Goal: Task Accomplishment & Management: Manage account settings

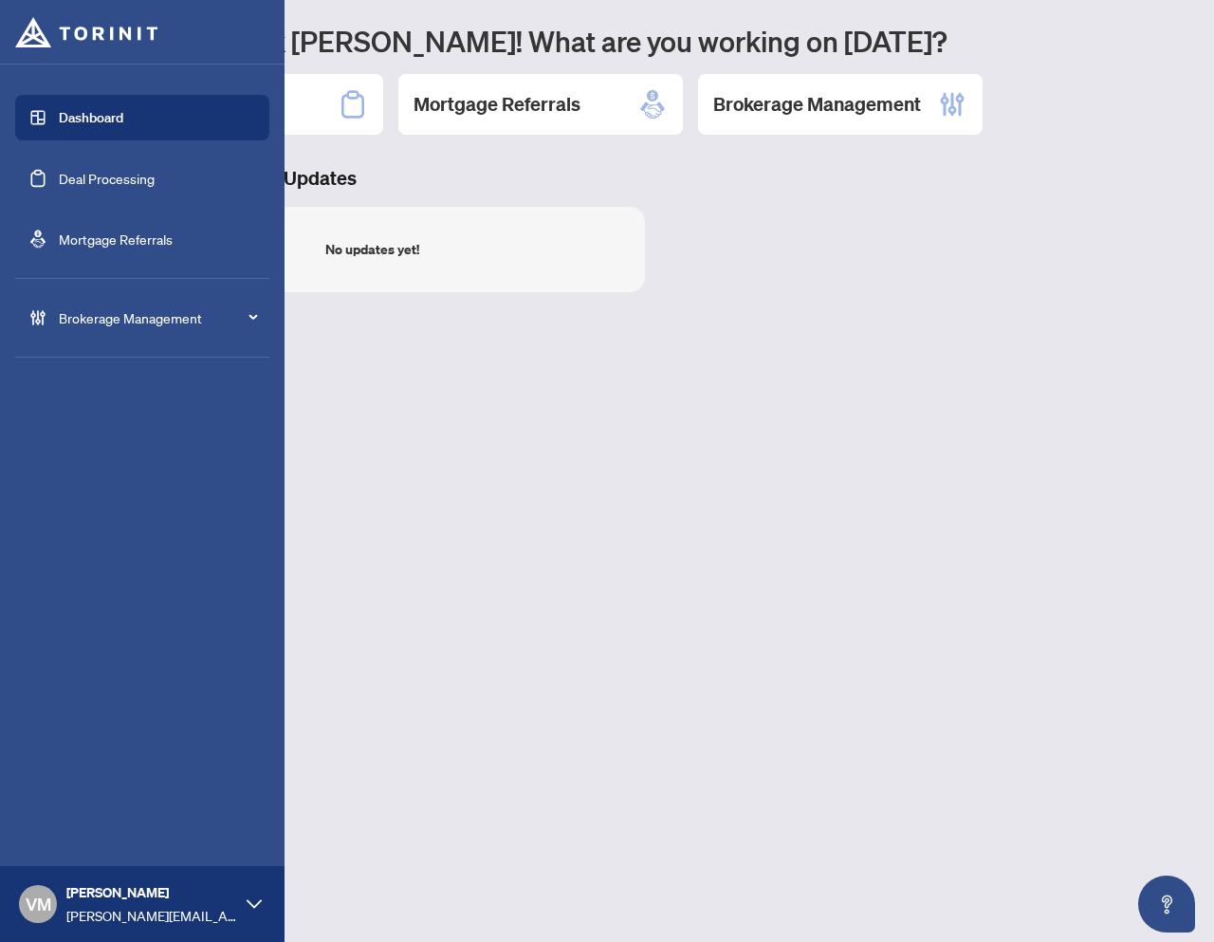
click at [50, 319] on div "Brokerage Management" at bounding box center [142, 318] width 254 height 46
click at [92, 319] on span "Brokerage Management" at bounding box center [157, 317] width 197 height 21
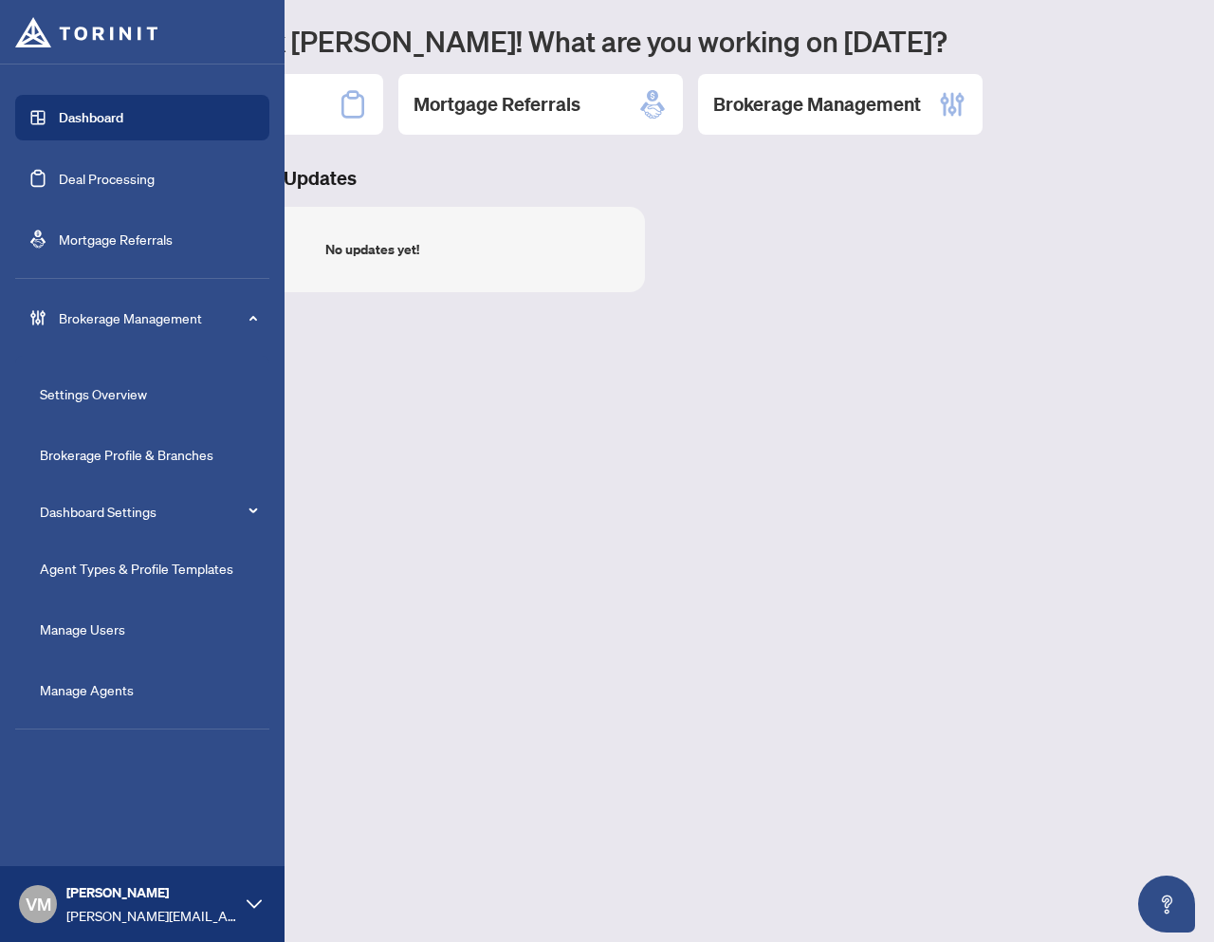
click at [103, 562] on link "Agent Types & Profile Templates" at bounding box center [136, 568] width 193 height 17
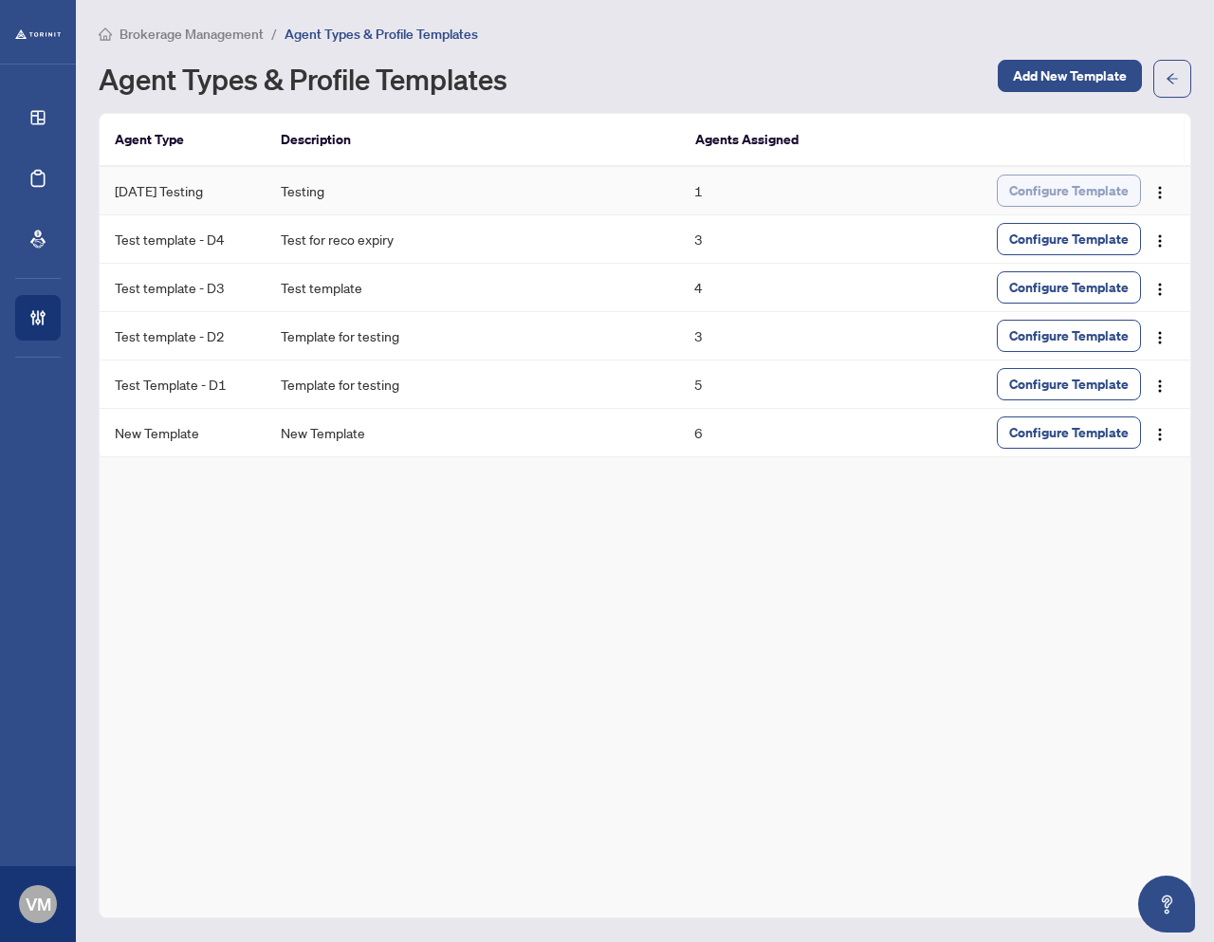
click at [1019, 190] on span "Configure Template" at bounding box center [1069, 190] width 120 height 30
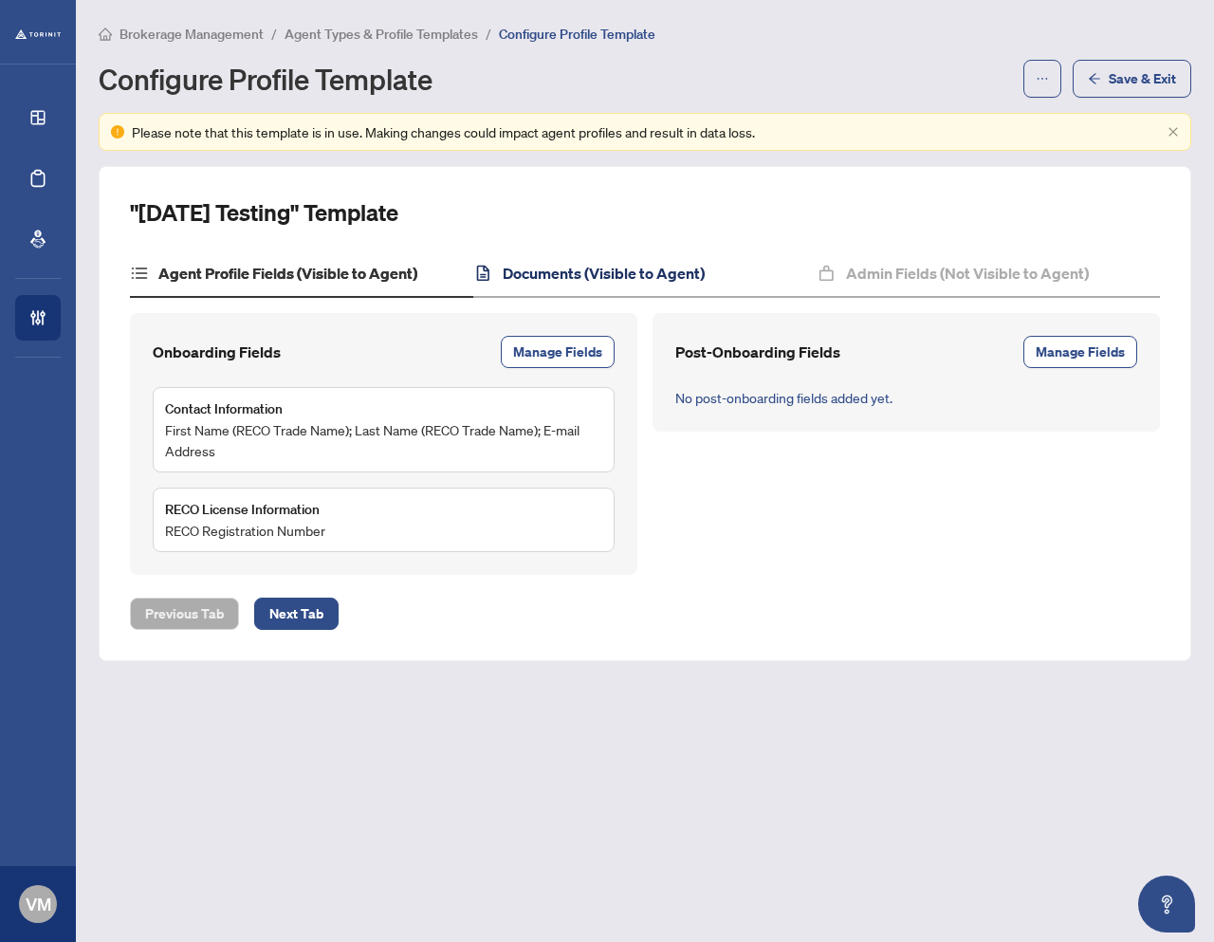
click at [625, 279] on h4 "Documents (Visible to Agent)" at bounding box center [604, 273] width 202 height 23
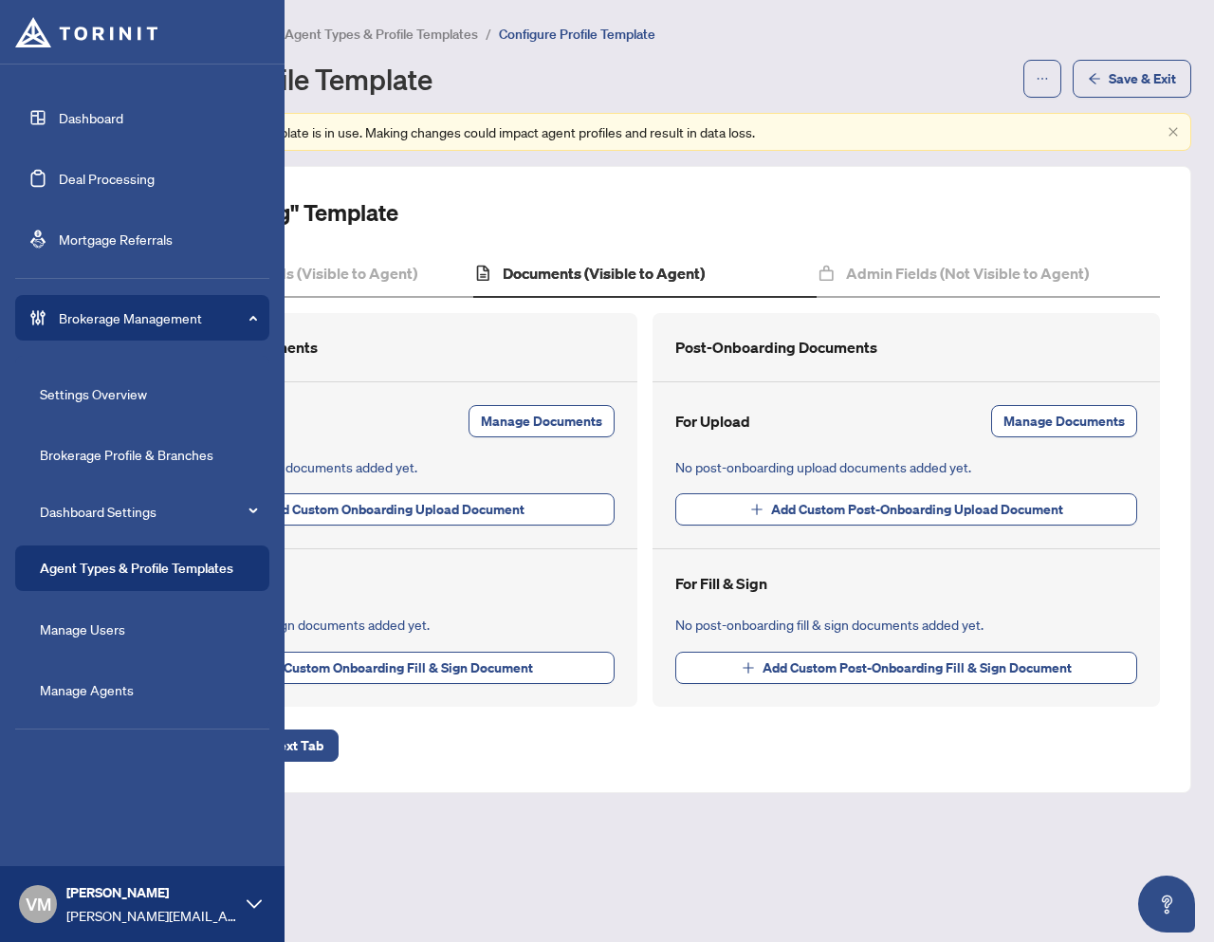
click at [114, 568] on link "Agent Types & Profile Templates" at bounding box center [136, 568] width 193 height 17
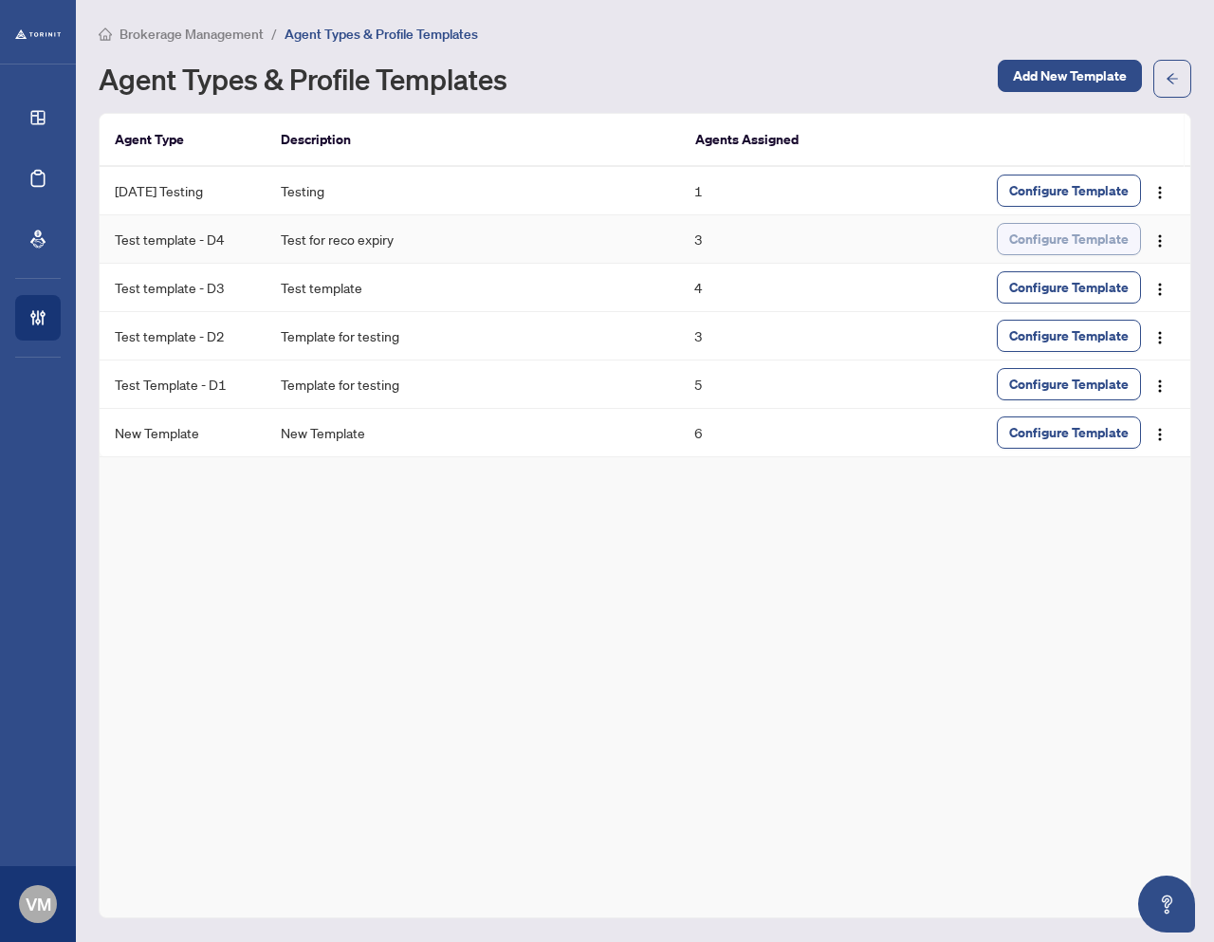
click at [1044, 232] on span "Configure Template" at bounding box center [1069, 239] width 120 height 30
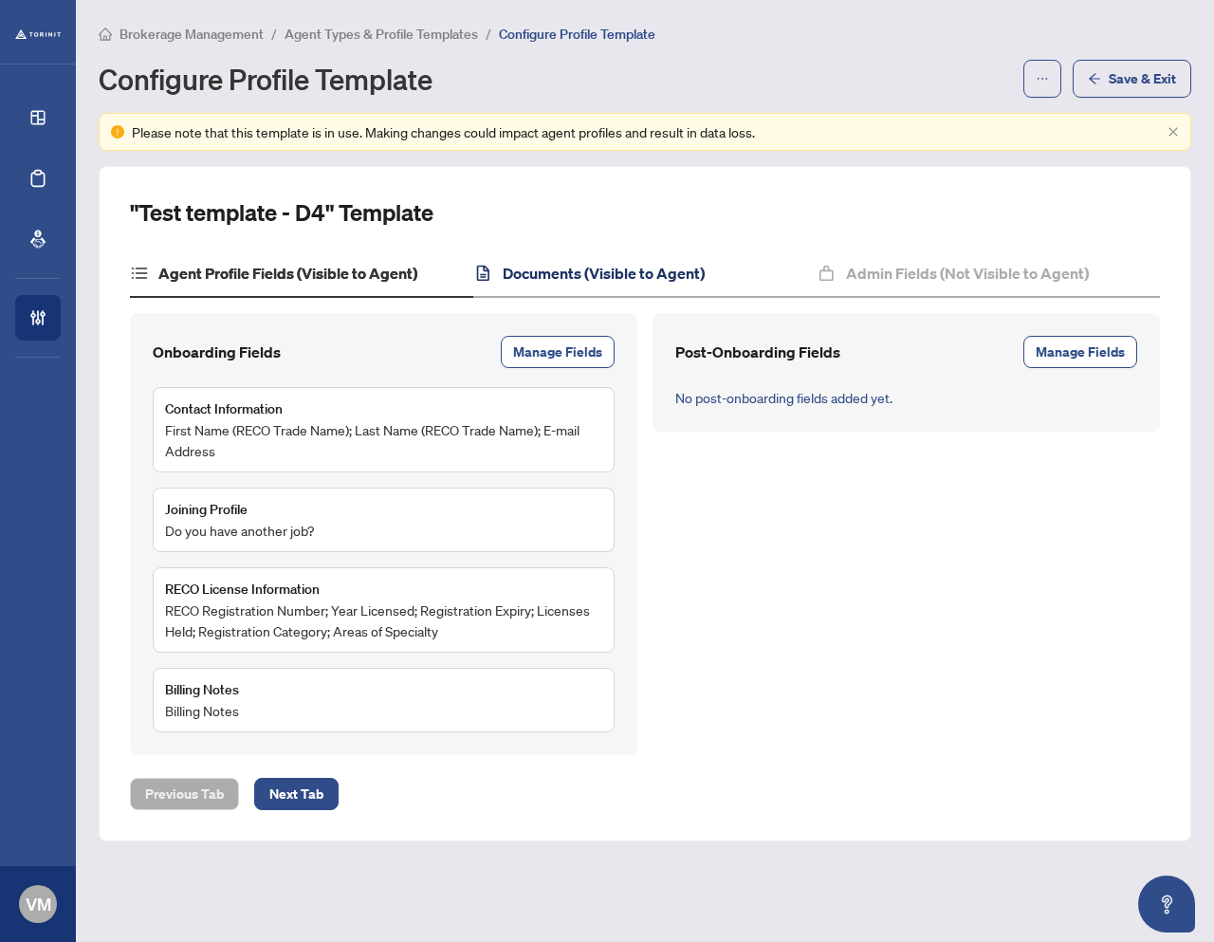
click at [596, 276] on h4 "Documents (Visible to Agent)" at bounding box center [604, 273] width 202 height 23
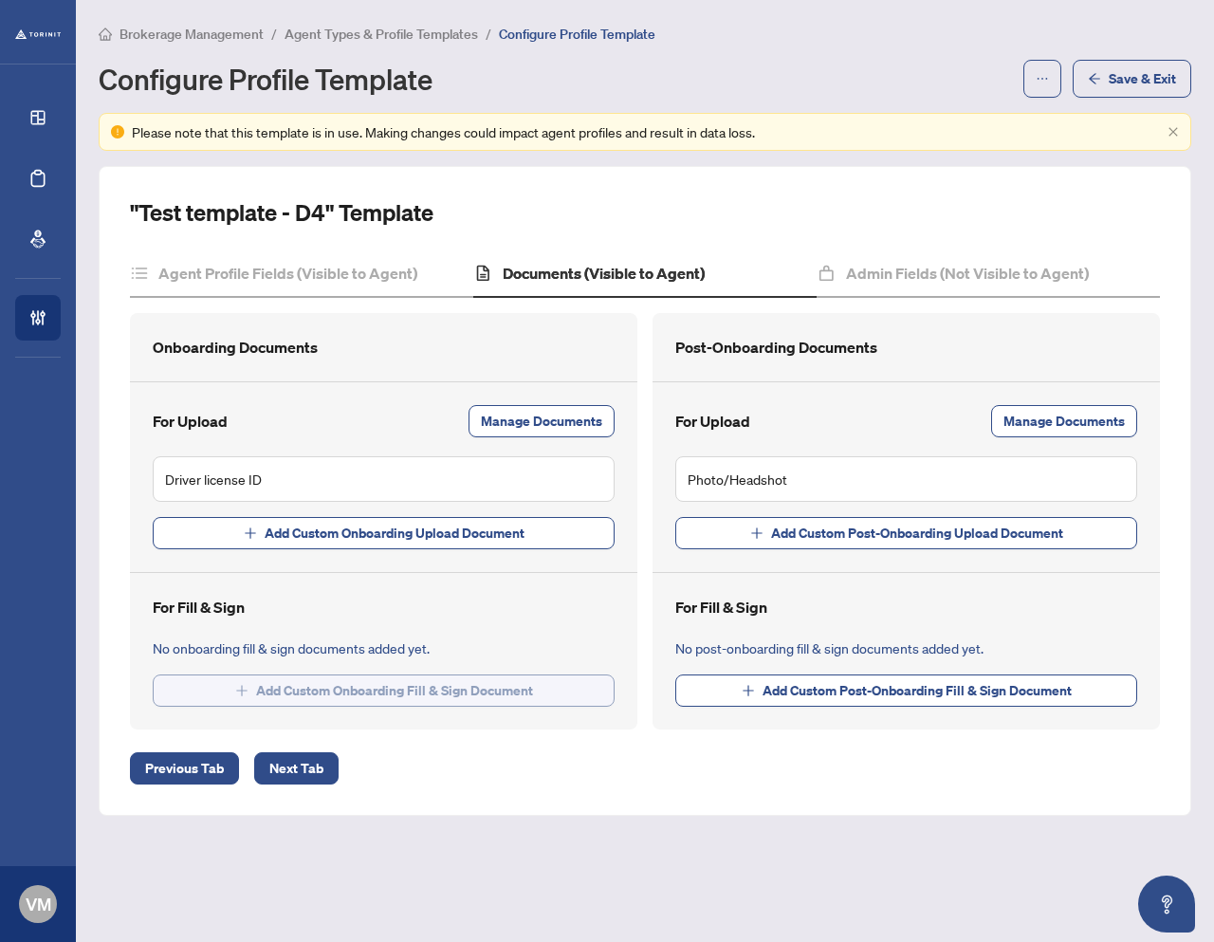
click at [334, 680] on span "Add Custom Onboarding Fill & Sign Document" at bounding box center [394, 690] width 277 height 30
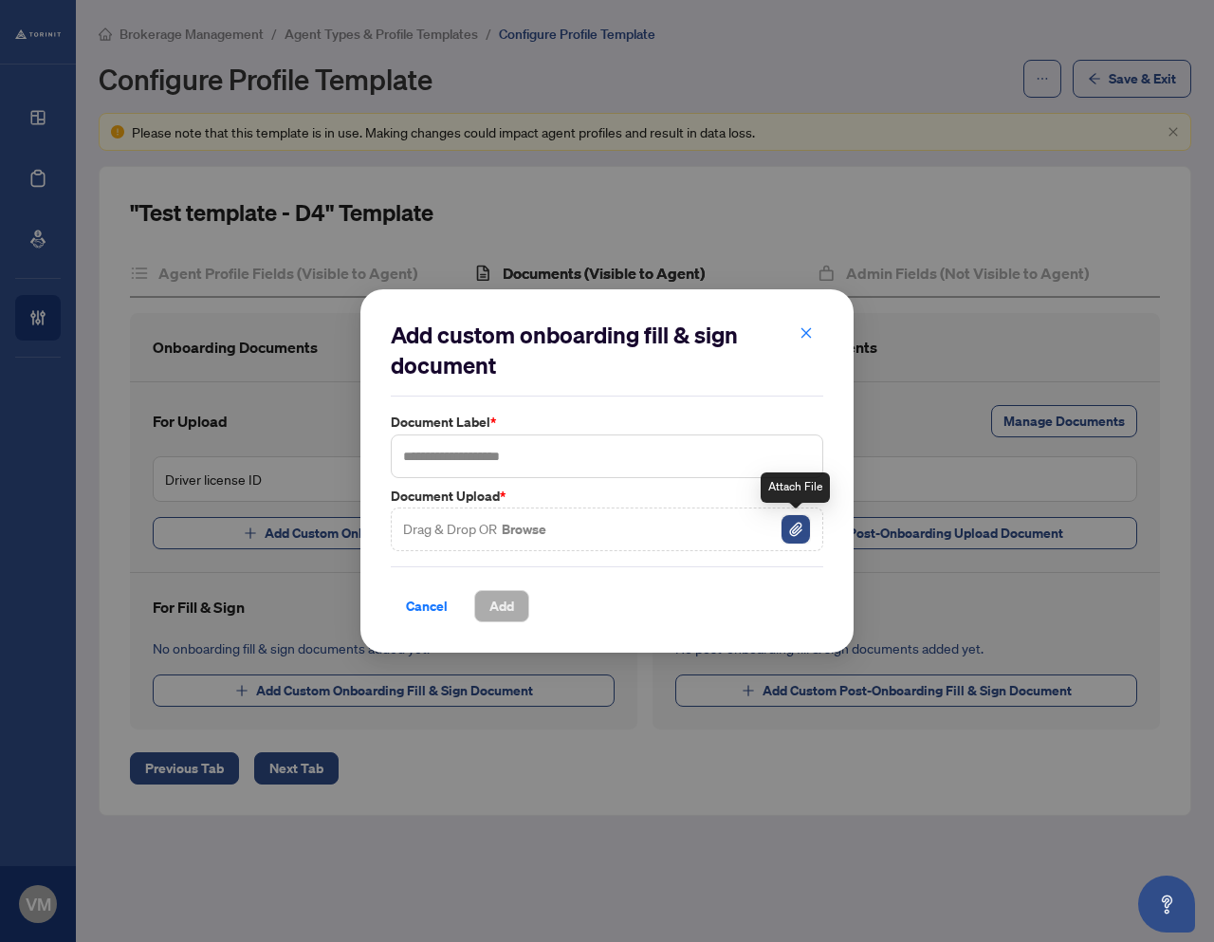
click at [801, 525] on img "button" at bounding box center [796, 529] width 28 height 28
click at [461, 454] on input "text" at bounding box center [607, 456] width 433 height 44
type input "***"
click at [502, 607] on span "Add" at bounding box center [501, 606] width 25 height 30
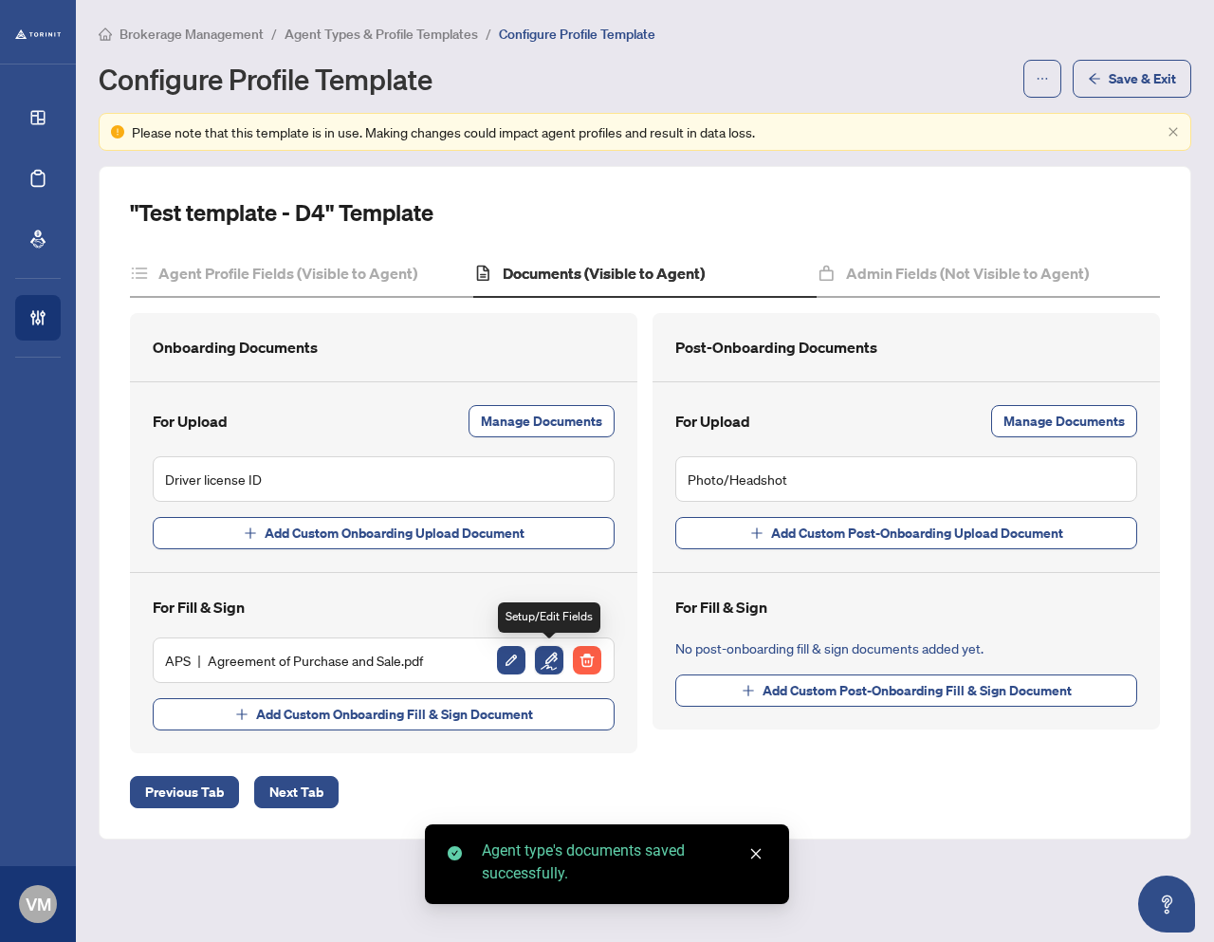
click at [548, 661] on img "button" at bounding box center [549, 660] width 28 height 28
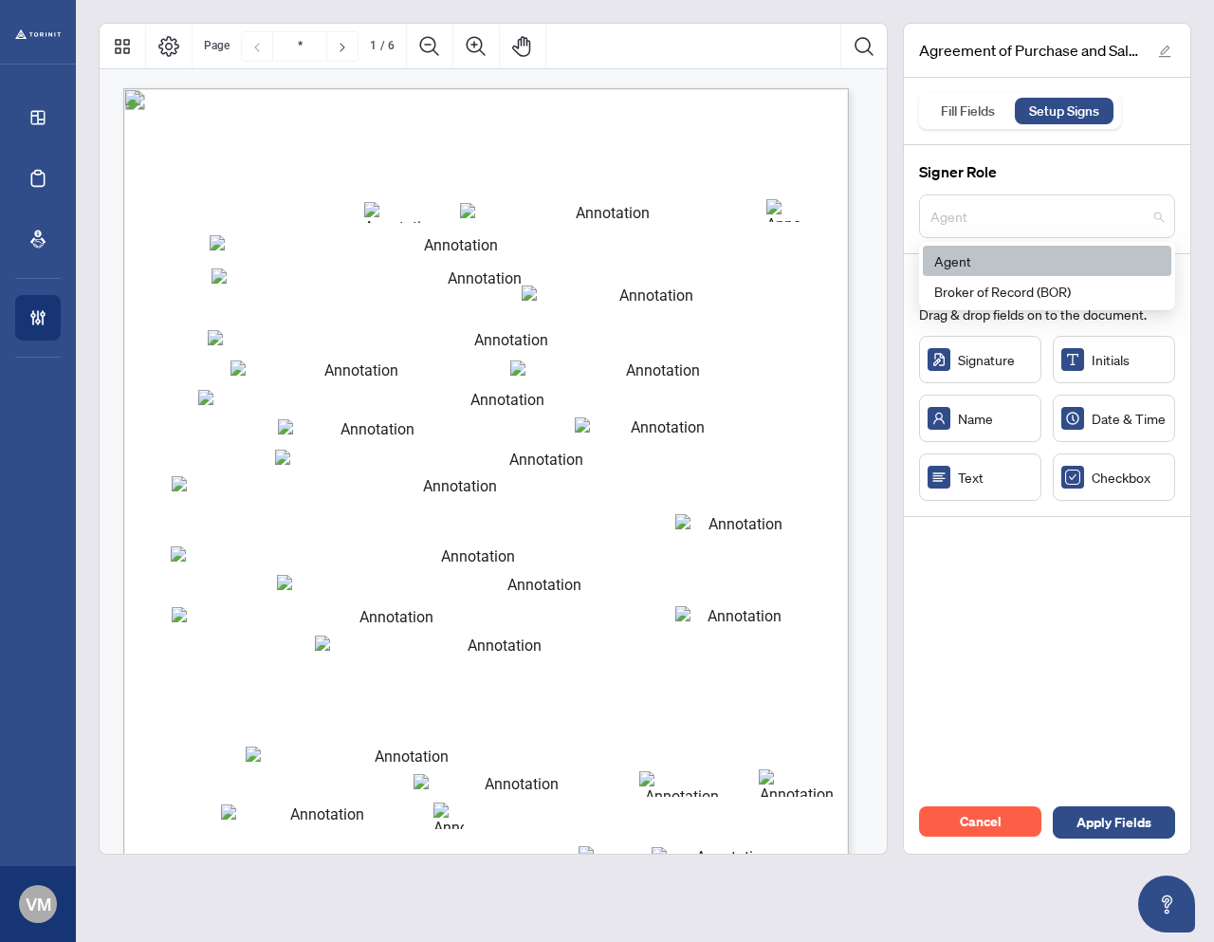
click at [1042, 232] on span "Agent" at bounding box center [1046, 216] width 233 height 36
click at [1005, 595] on div "Agreement of Purchase and Sale.pdf Fill Fields Setup Signs Signer Role Agent 1 …" at bounding box center [1047, 439] width 288 height 832
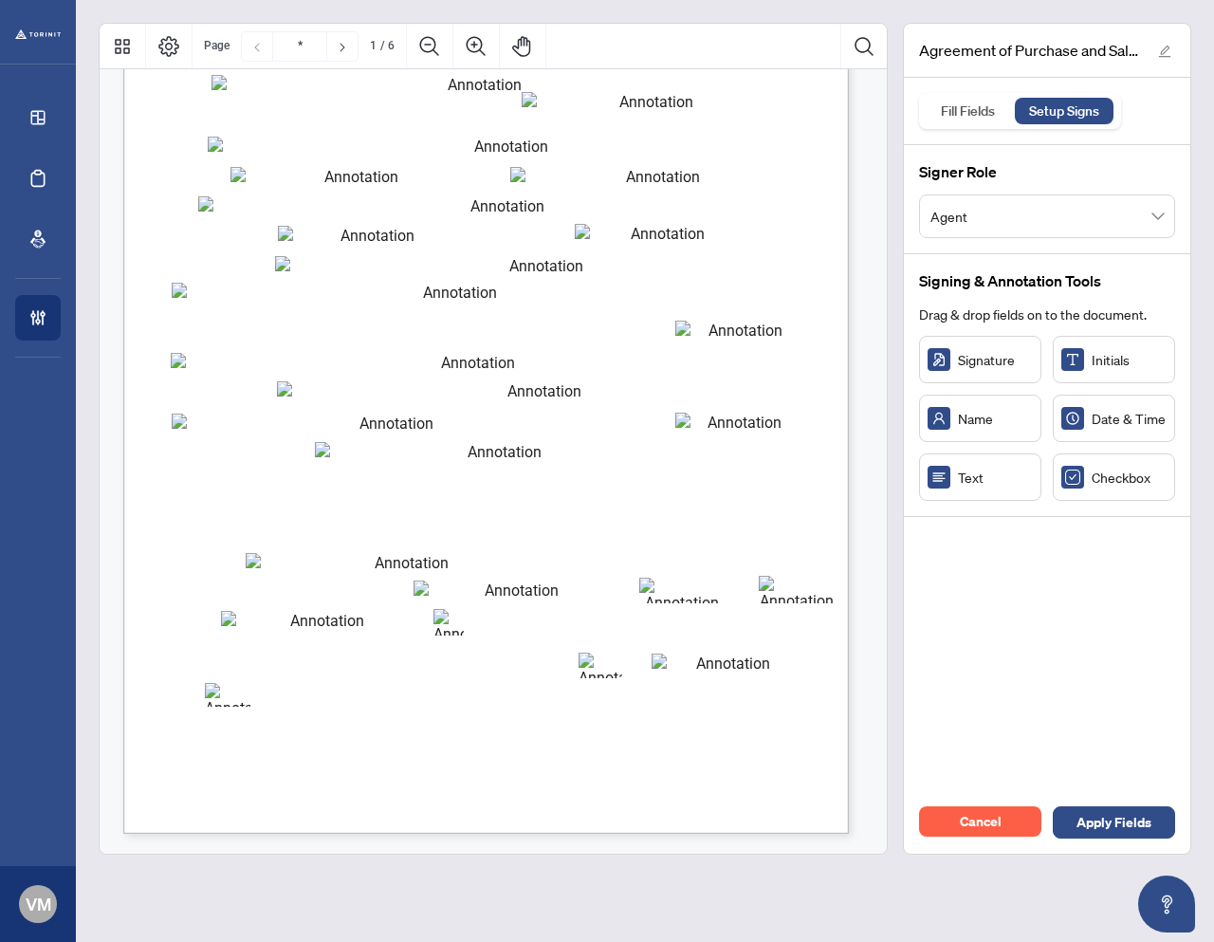
scroll to position [196, 0]
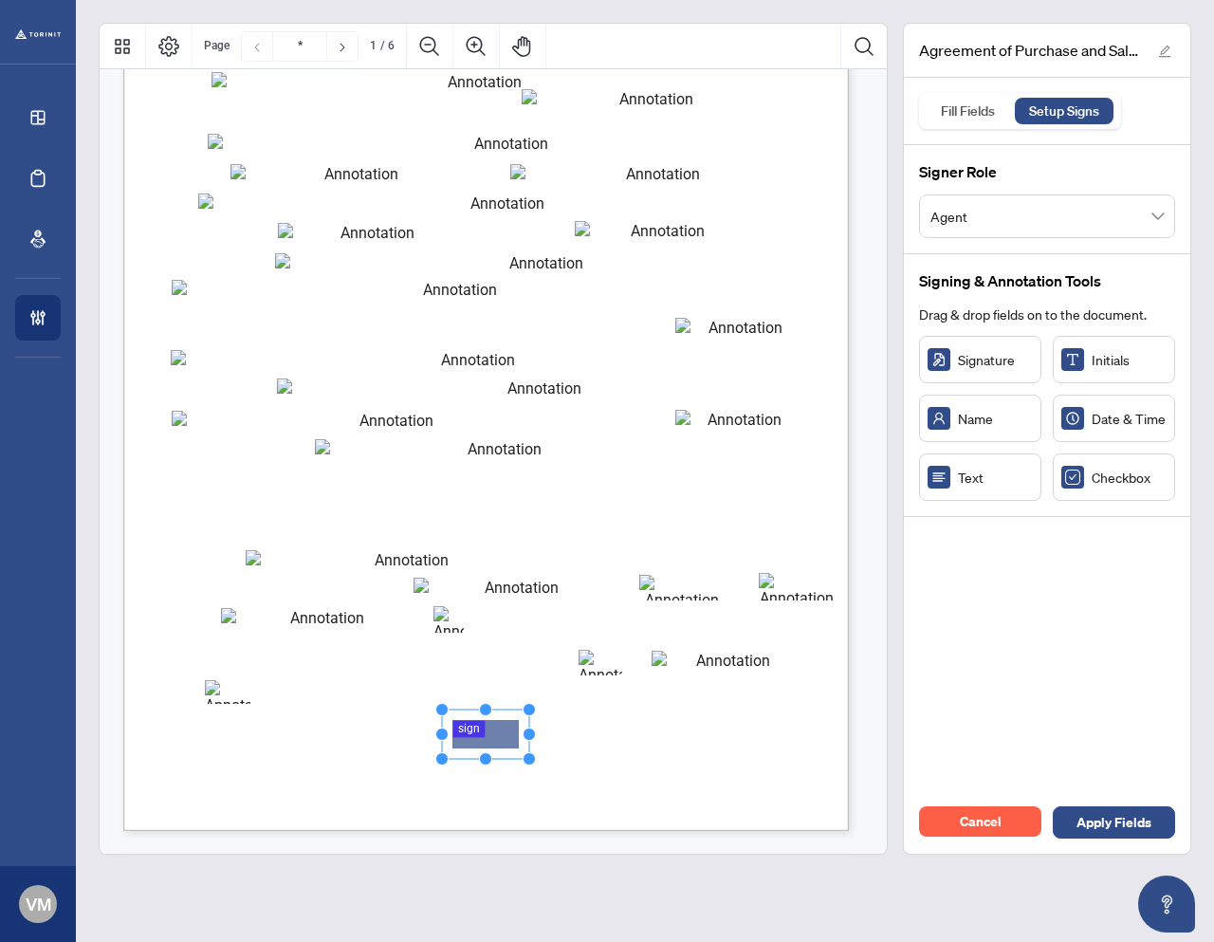
click at [637, 782] on span "© 2025, Ontario Real Estate Association (“[PERSON_NAME]”). All rights reserved.…" at bounding box center [420, 783] width 496 height 9
click at [631, 779] on span "© 2025, Ontario Real Estate Association (“[PERSON_NAME]”). All rights reserved.…" at bounding box center [420, 783] width 496 height 9
click at [964, 225] on span "Agent" at bounding box center [1046, 216] width 233 height 36
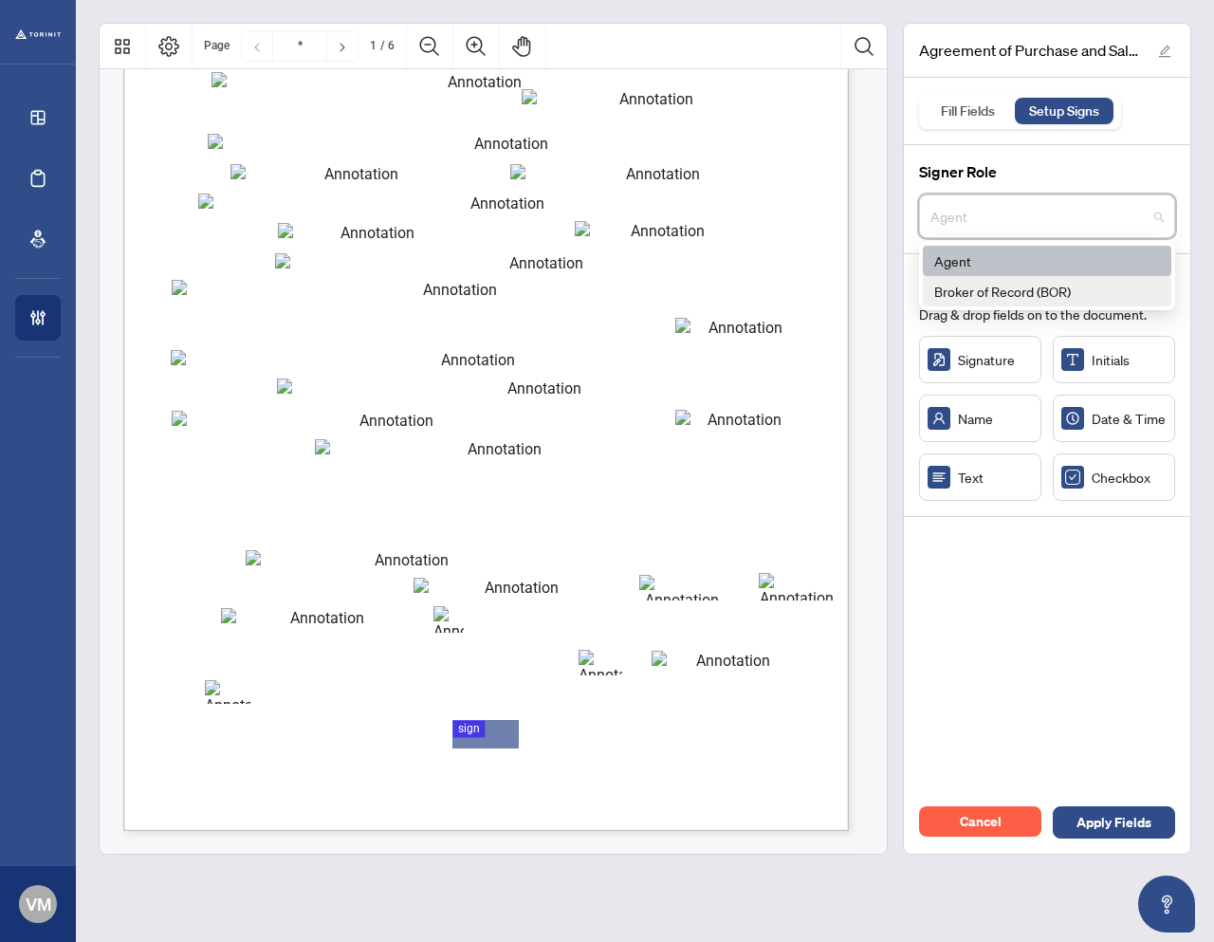
click at [967, 287] on div "Broker of Record (BOR)" at bounding box center [1047, 291] width 226 height 21
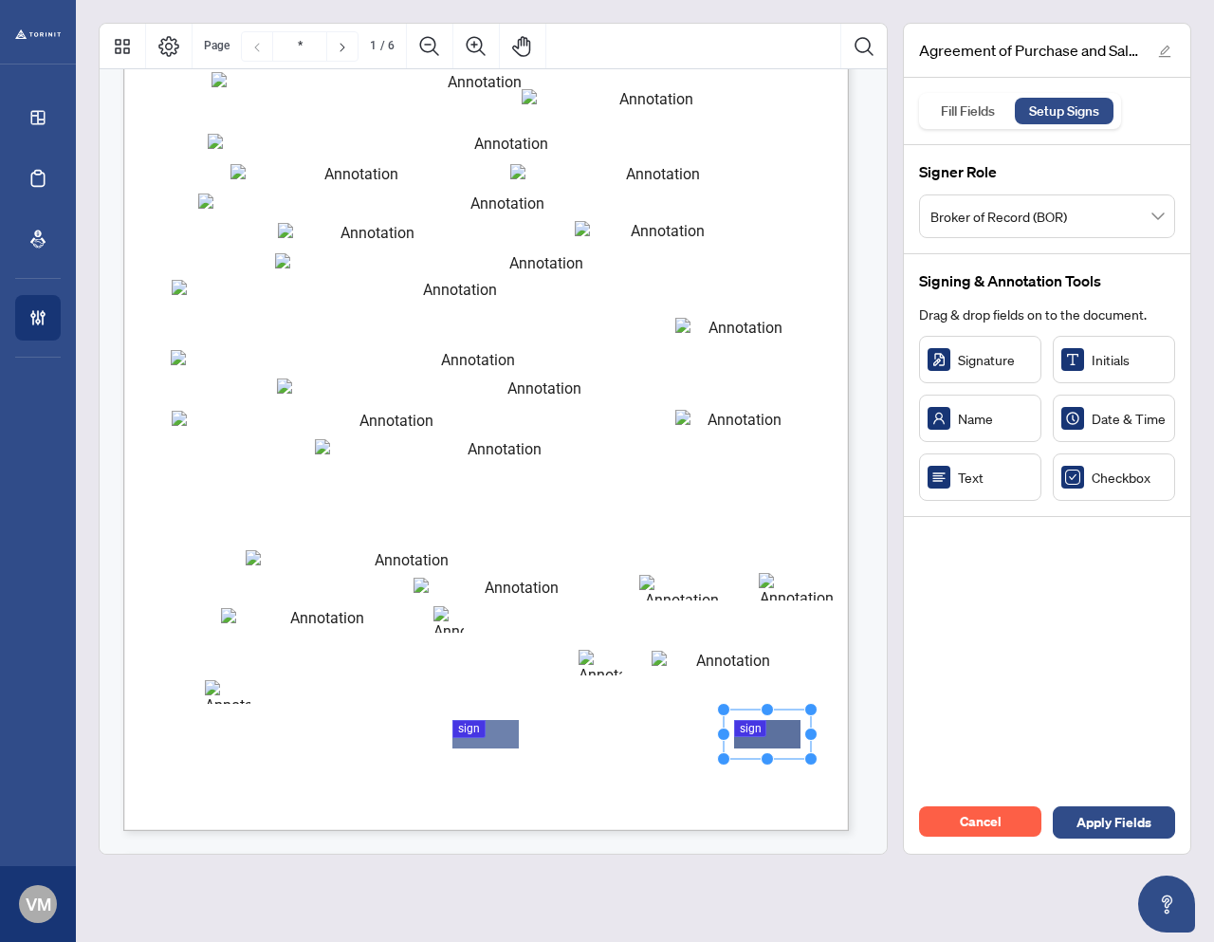
drag, startPoint x: 754, startPoint y: 740, endPoint x: 766, endPoint y: 734, distance: 13.6
click at [633, 737] on span "INITIALS OF SELLER(S):" at bounding box center [671, 734] width 107 height 12
click at [1052, 216] on span "Broker of Record (BOR)" at bounding box center [1046, 216] width 233 height 36
click at [906, 383] on div "Signing & Annotation Tools Drag & drop fields on to the document. Signature Ini…" at bounding box center [1047, 385] width 286 height 263
click at [972, 820] on span "Cancel" at bounding box center [981, 821] width 42 height 30
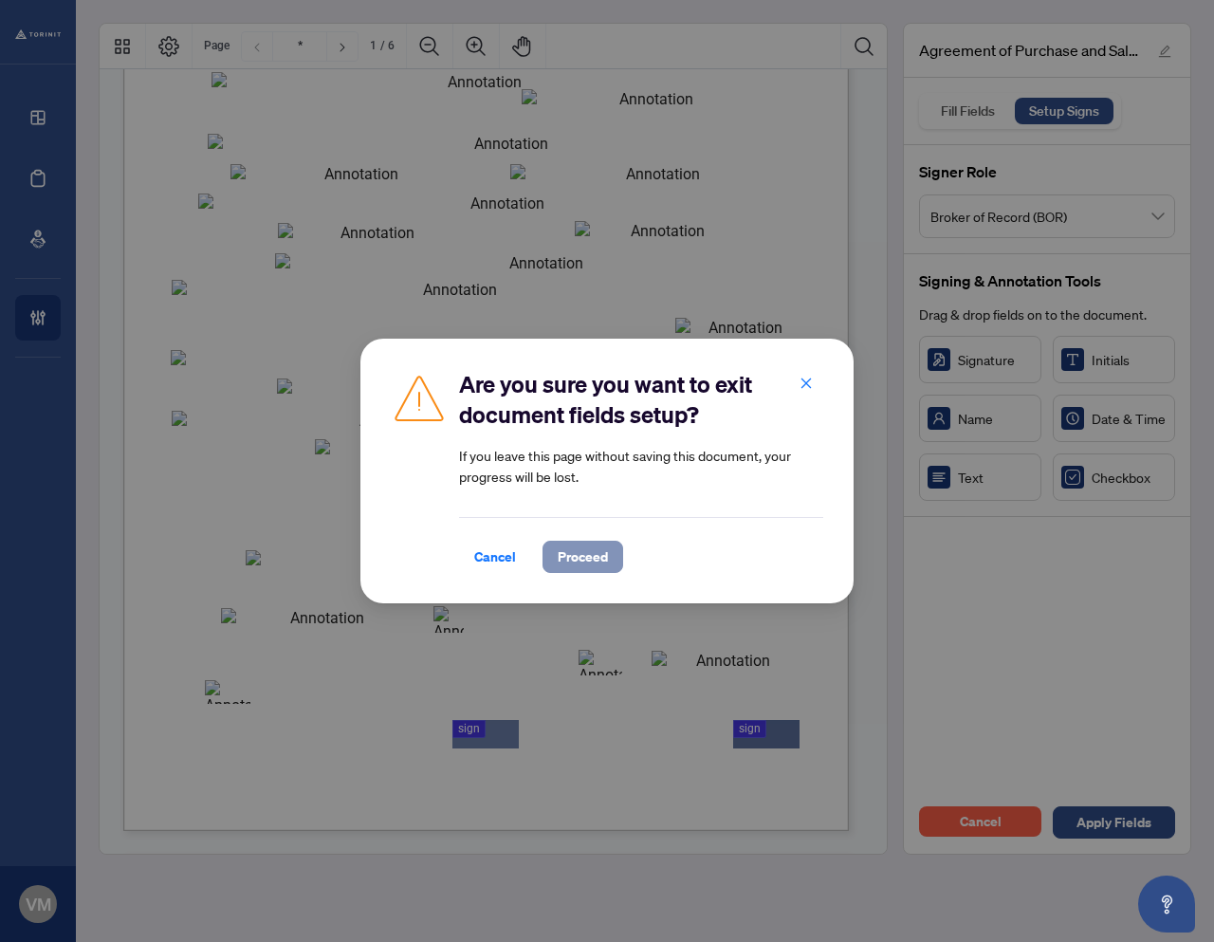
click at [603, 558] on span "Proceed" at bounding box center [583, 557] width 50 height 30
